Goal: Navigation & Orientation: Find specific page/section

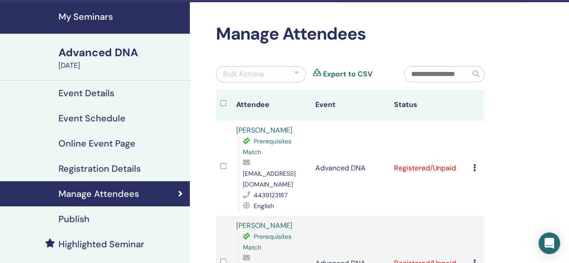
scroll to position [29, 0]
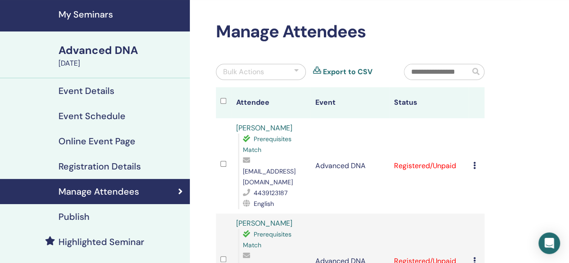
click at [130, 221] on div "Publish" at bounding box center [94, 216] width 175 height 11
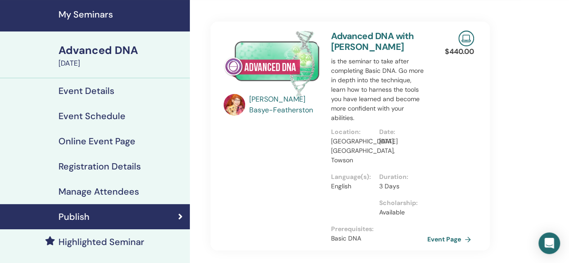
click at [150, 166] on div "Registration Details" at bounding box center [94, 166] width 175 height 11
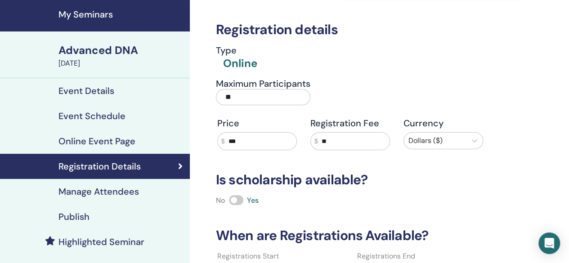
click at [146, 107] on link "Event Schedule" at bounding box center [95, 115] width 190 height 25
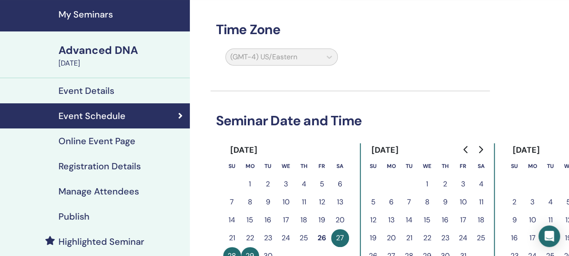
click at [141, 88] on div "Event Details" at bounding box center [94, 90] width 175 height 11
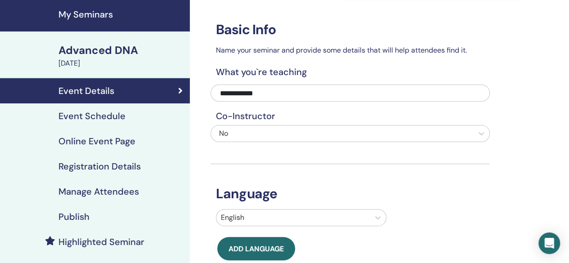
click at [158, 148] on link "Online Event Page" at bounding box center [95, 141] width 190 height 25
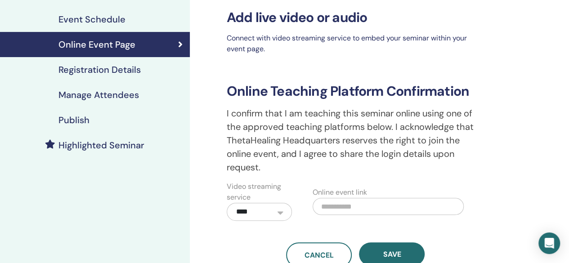
scroll to position [126, 0]
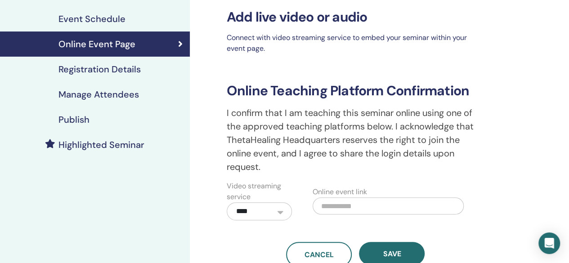
click at [127, 120] on div "Publish" at bounding box center [94, 119] width 175 height 11
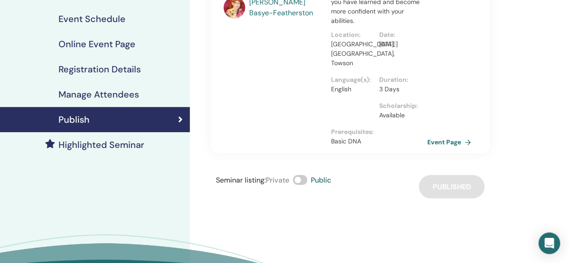
click at [443, 135] on link "Event Page" at bounding box center [450, 141] width 47 height 13
